Goal: Book appointment/travel/reservation

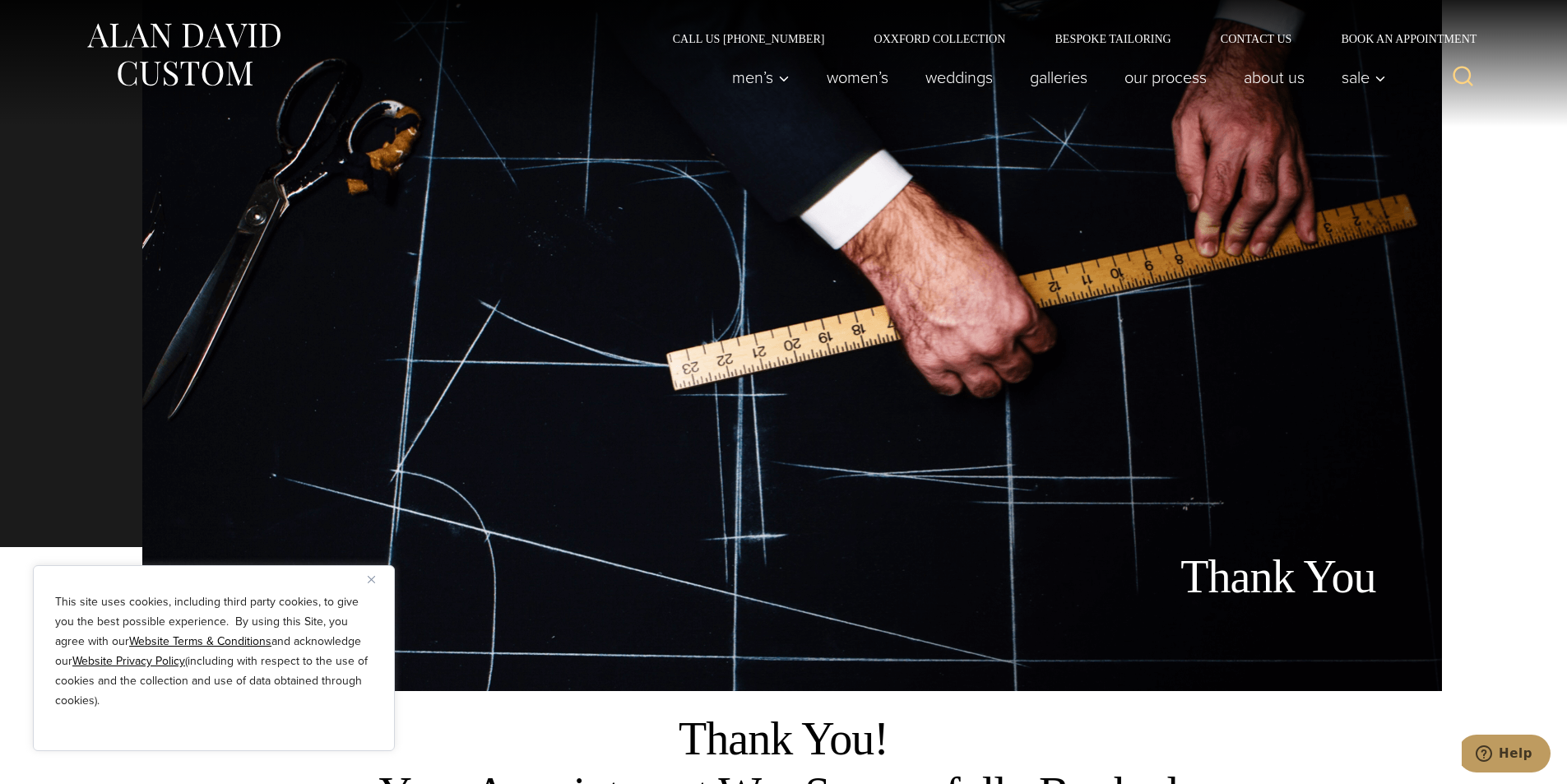
click at [514, 403] on div "Thank You" at bounding box center [792, 345] width 1300 height 691
click at [1143, 94] on link "Our Process" at bounding box center [1165, 77] width 119 height 33
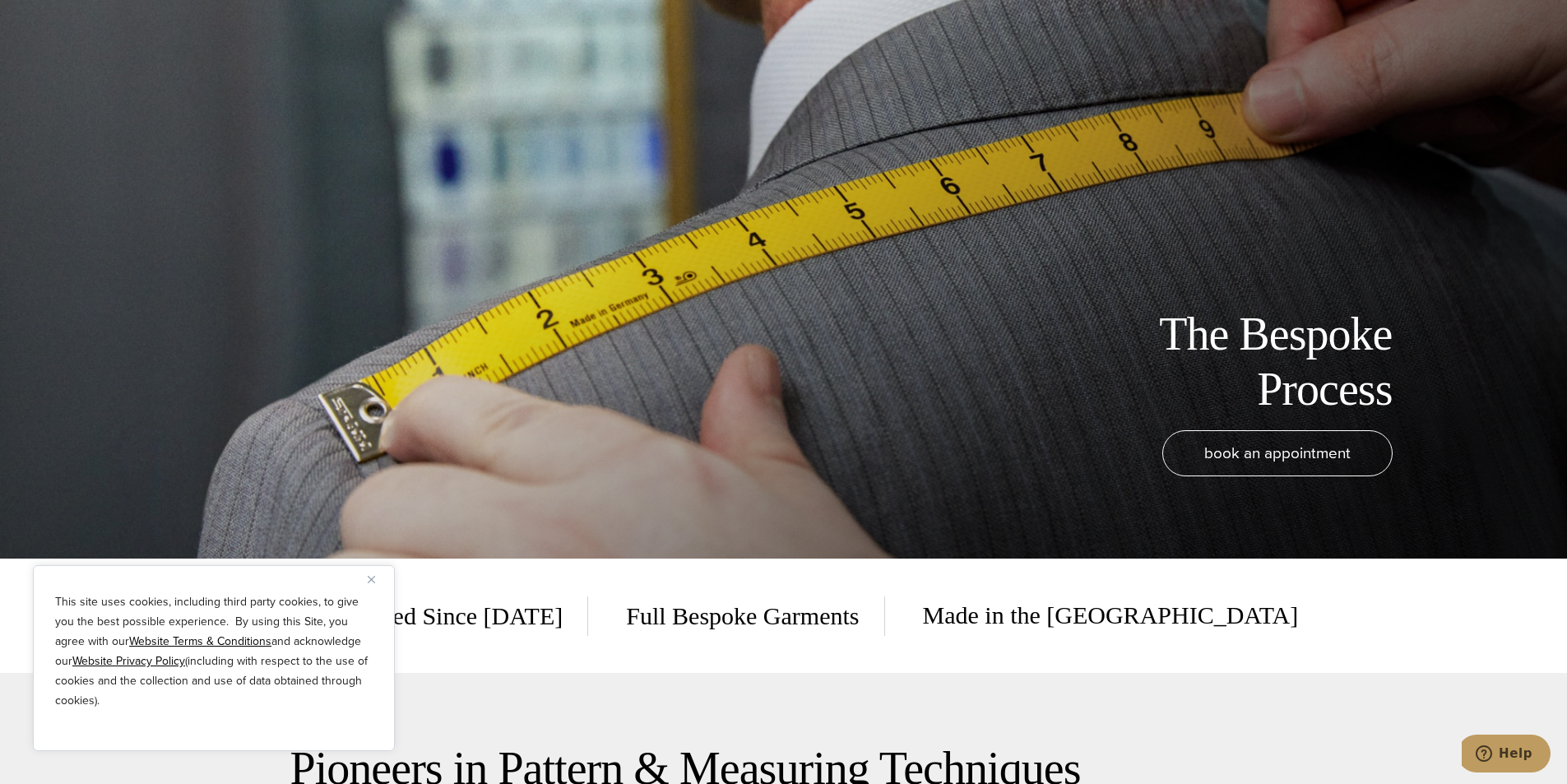
scroll to position [274, 0]
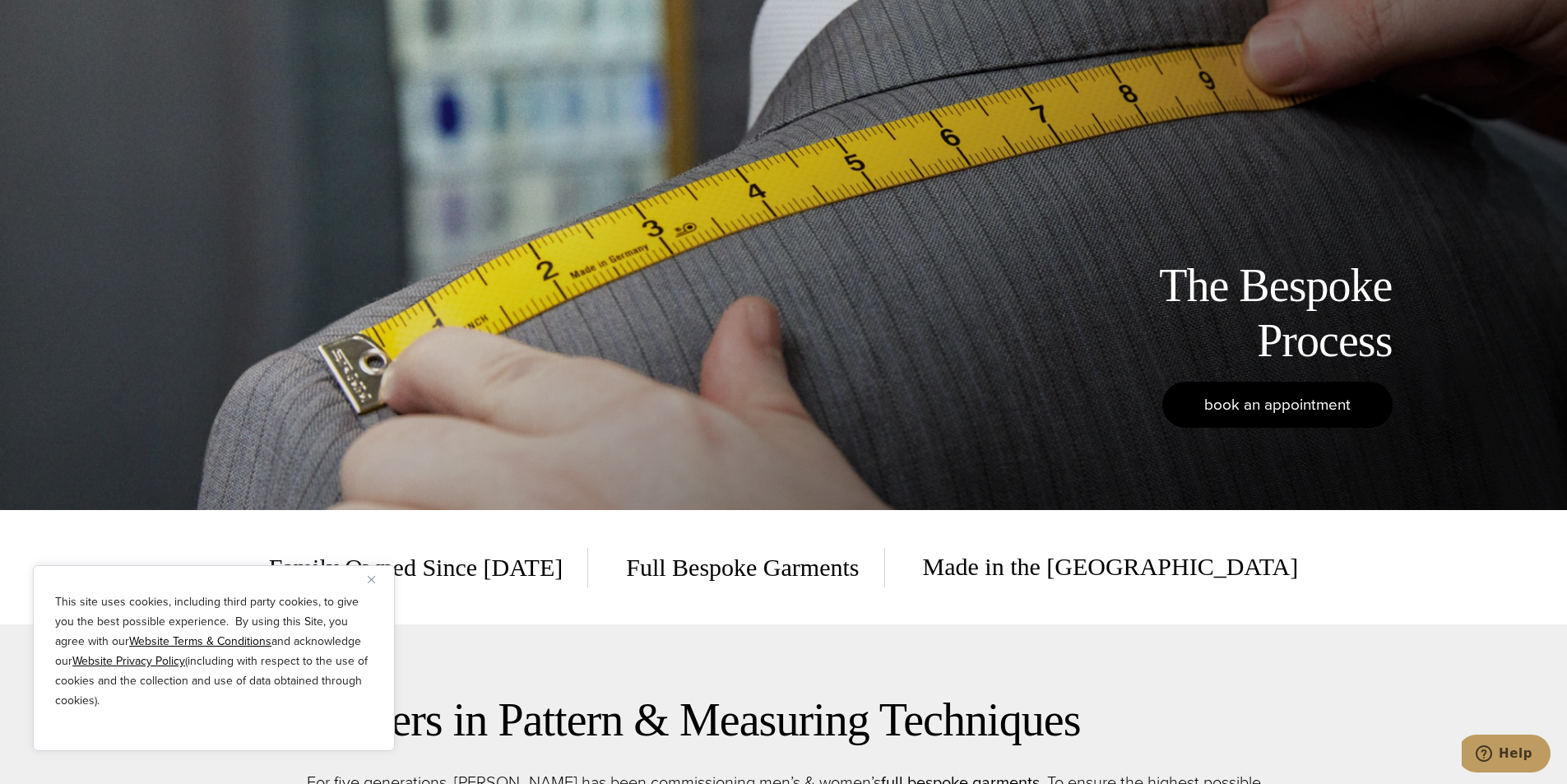
click at [1199, 391] on link "book an appointment" at bounding box center [1278, 404] width 230 height 46
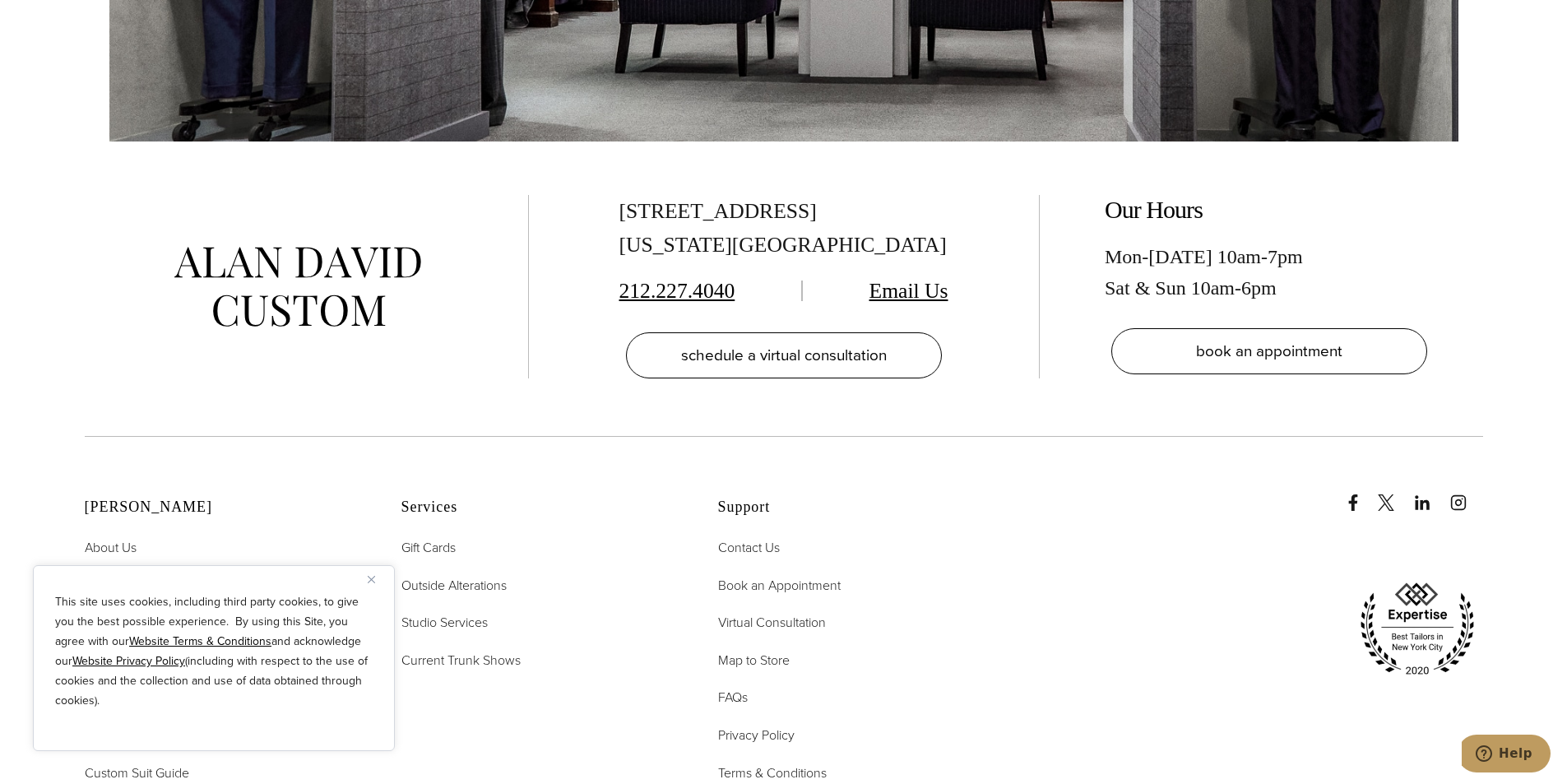
scroll to position [3460, 0]
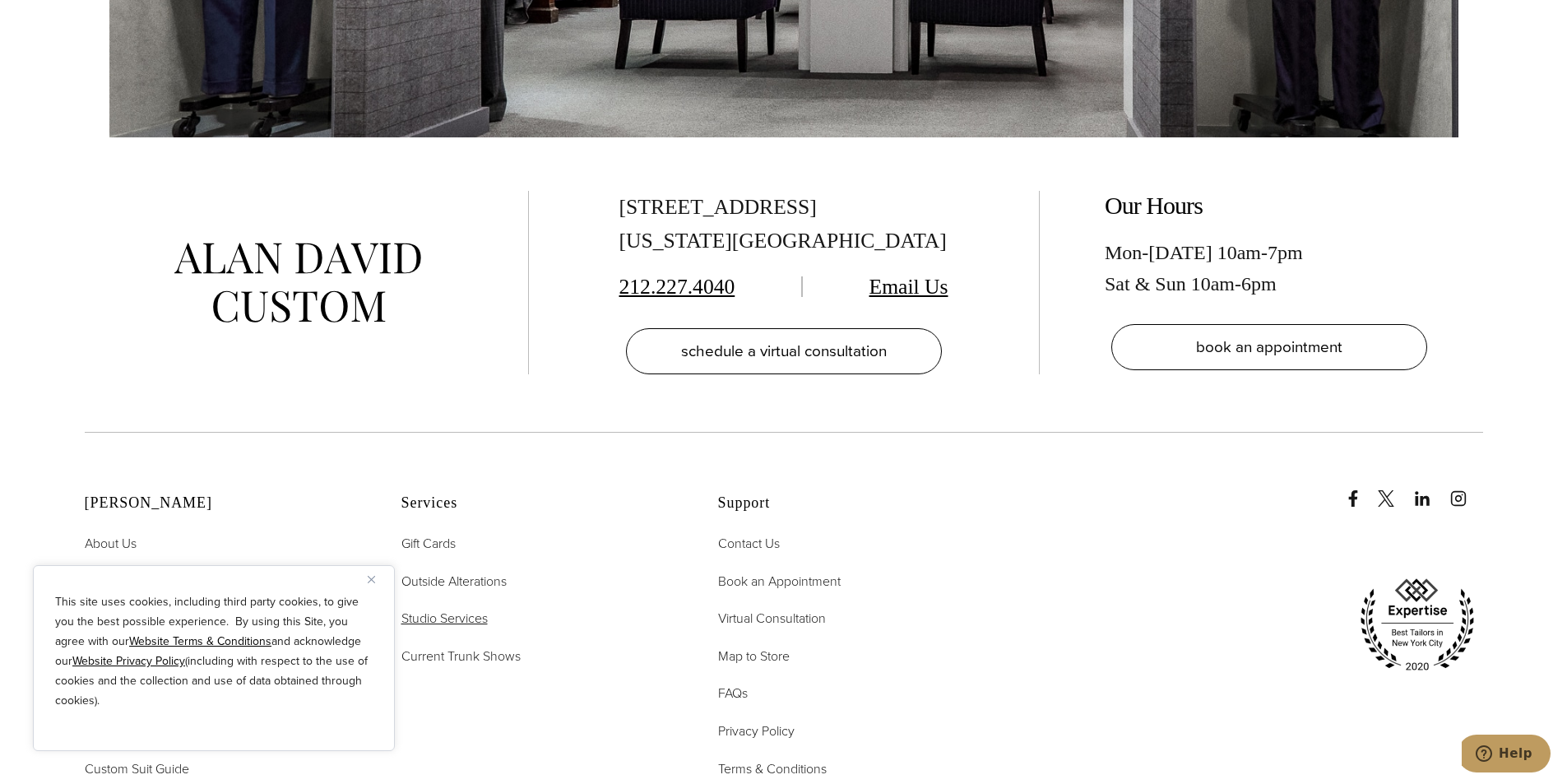
click at [420, 608] on span "Studio Services" at bounding box center [444, 617] width 86 height 19
